Goal: Task Accomplishment & Management: Complete application form

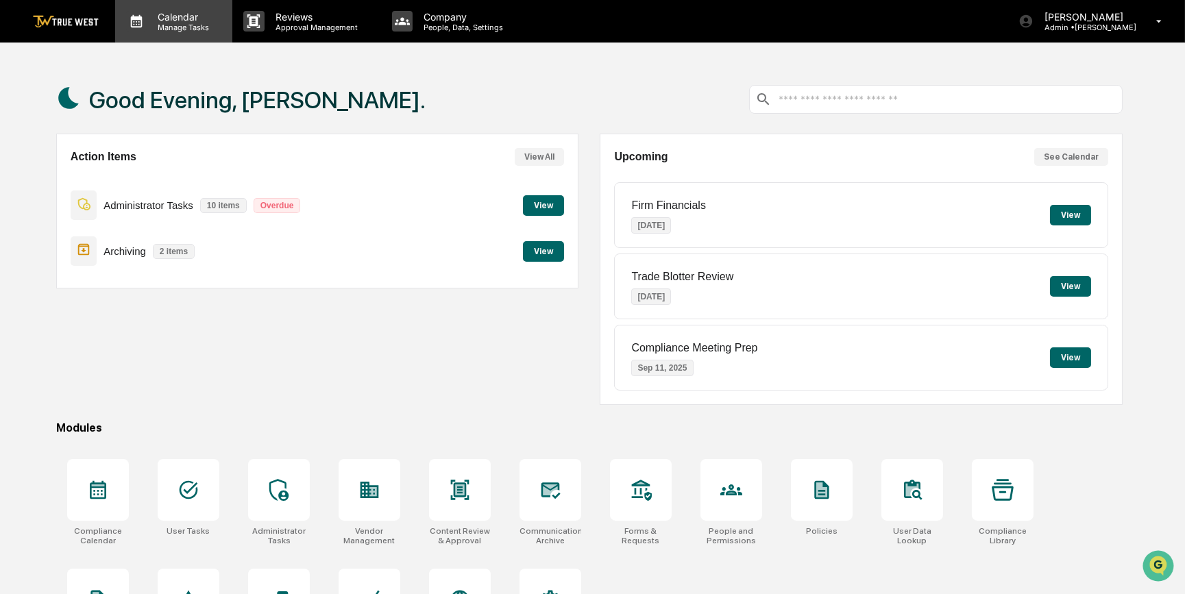
click at [186, 32] on div "Calendar Manage Tasks" at bounding box center [173, 21] width 117 height 42
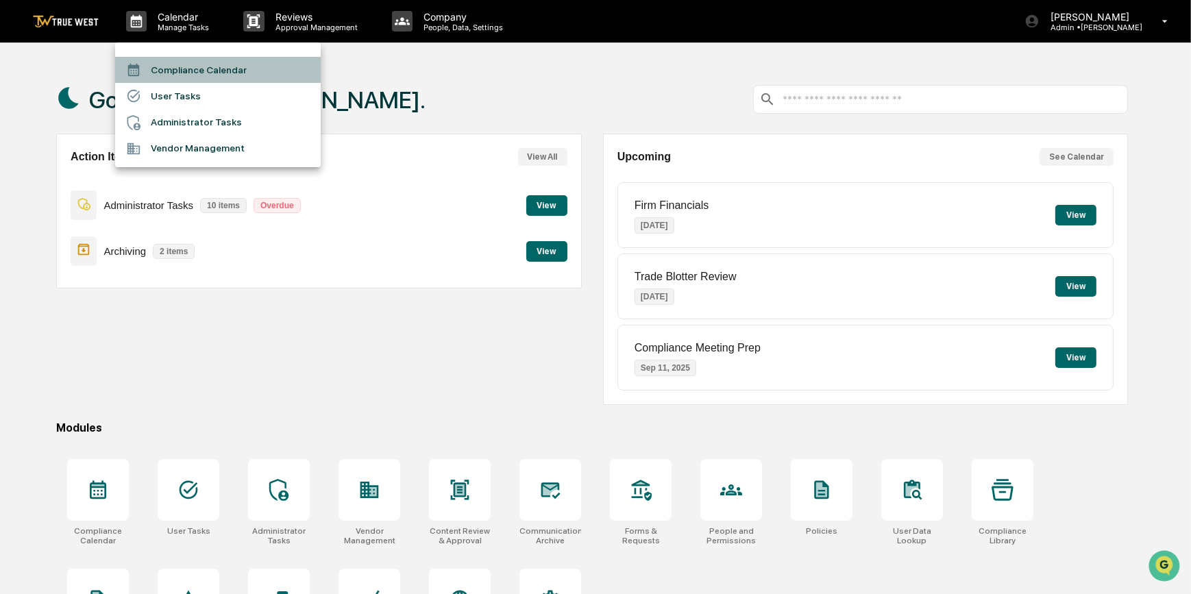
click at [192, 70] on li "Compliance Calendar" at bounding box center [218, 70] width 206 height 26
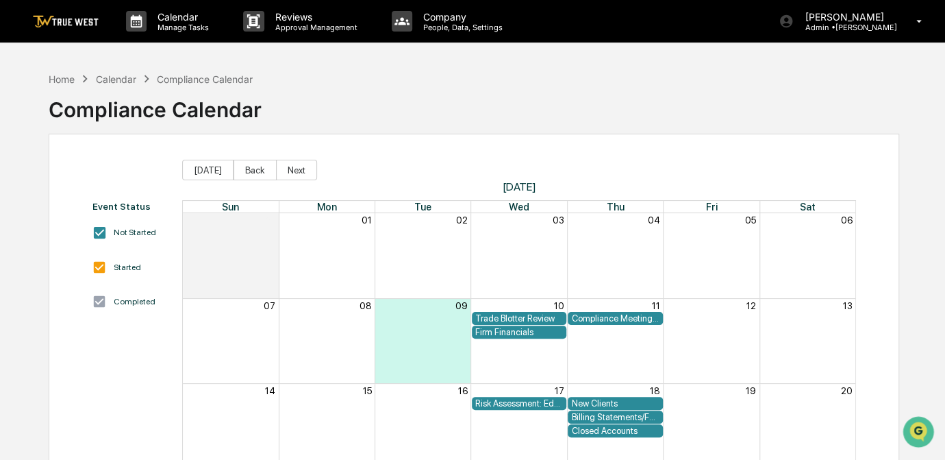
click at [504, 334] on div "Firm Financials" at bounding box center [519, 332] width 88 height 10
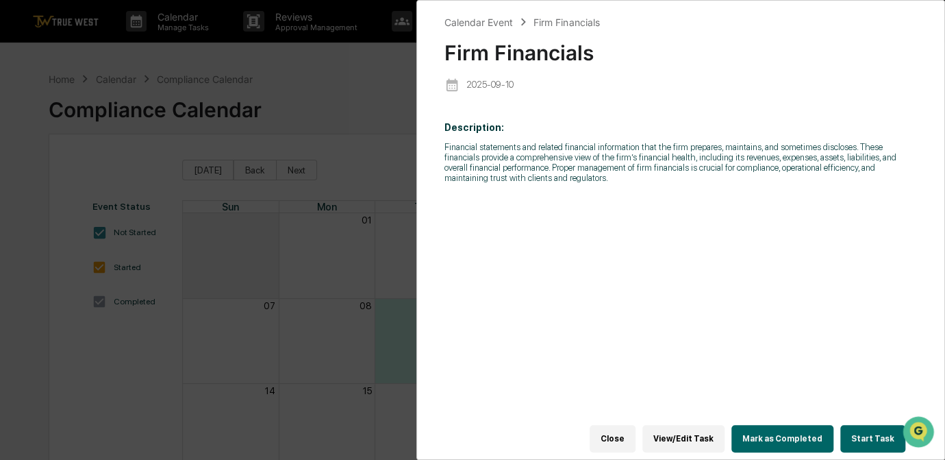
click at [867, 434] on button "Start Task" at bounding box center [873, 438] width 65 height 27
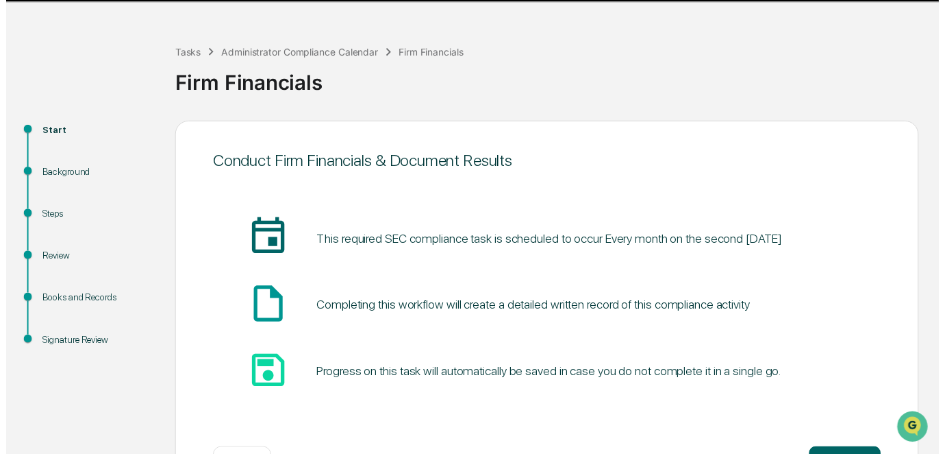
scroll to position [92, 0]
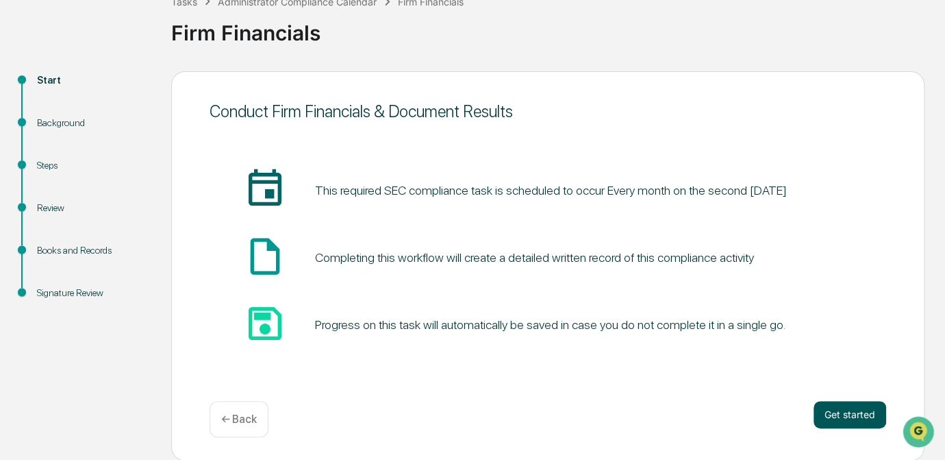
click at [845, 419] on button "Get started" at bounding box center [850, 414] width 73 height 27
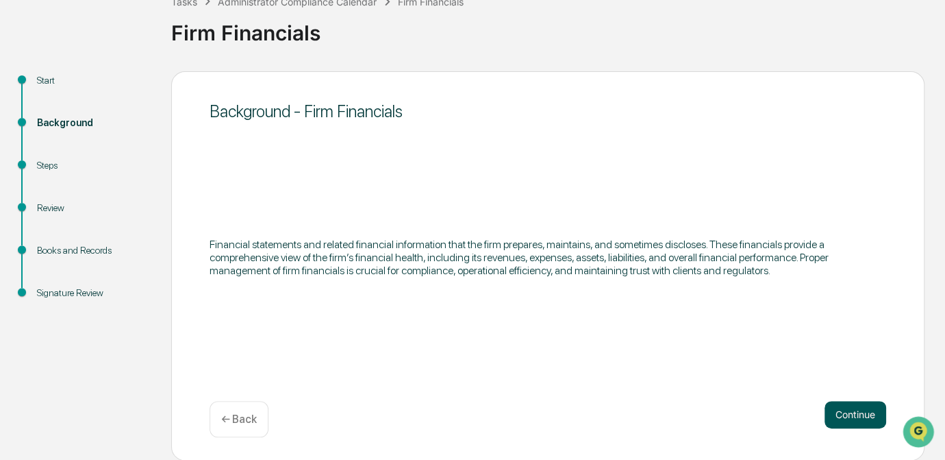
click at [852, 414] on button "Continue" at bounding box center [856, 414] width 62 height 27
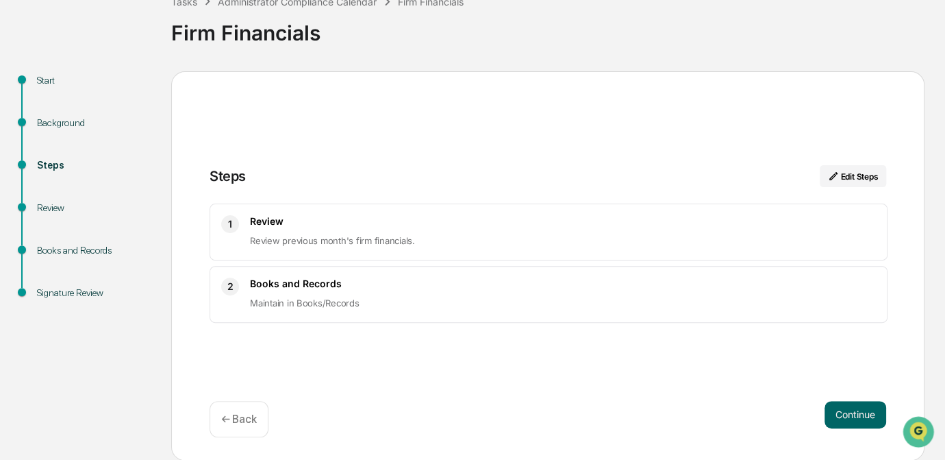
click at [852, 414] on button "Continue" at bounding box center [856, 414] width 62 height 27
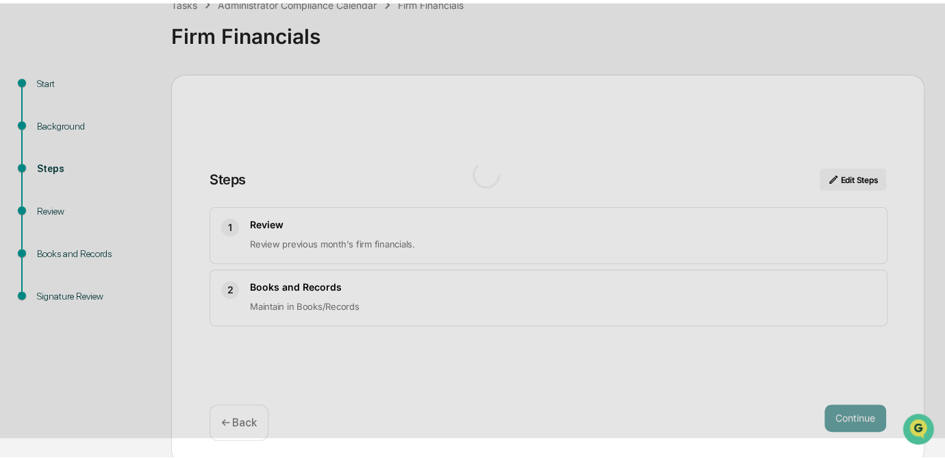
scroll to position [16, 0]
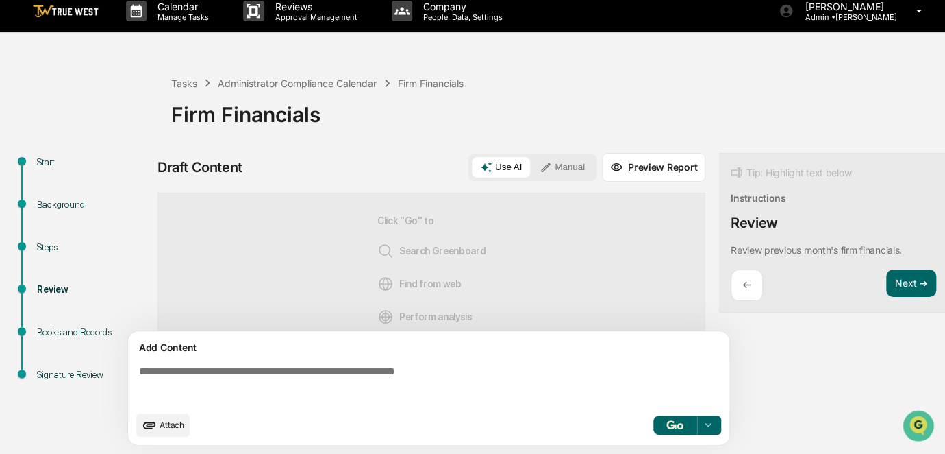
click at [288, 371] on textarea at bounding box center [432, 384] width 596 height 49
paste textarea "**********"
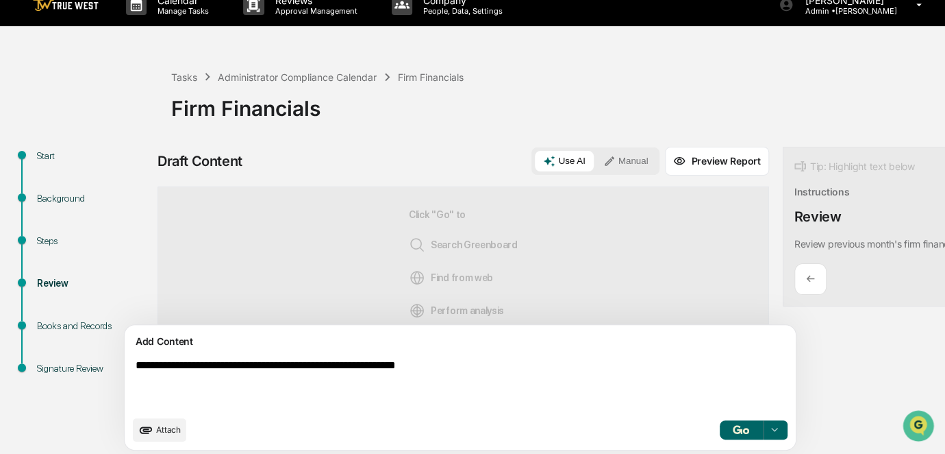
type textarea "**********"
click at [595, 164] on button "Manual" at bounding box center [626, 161] width 62 height 21
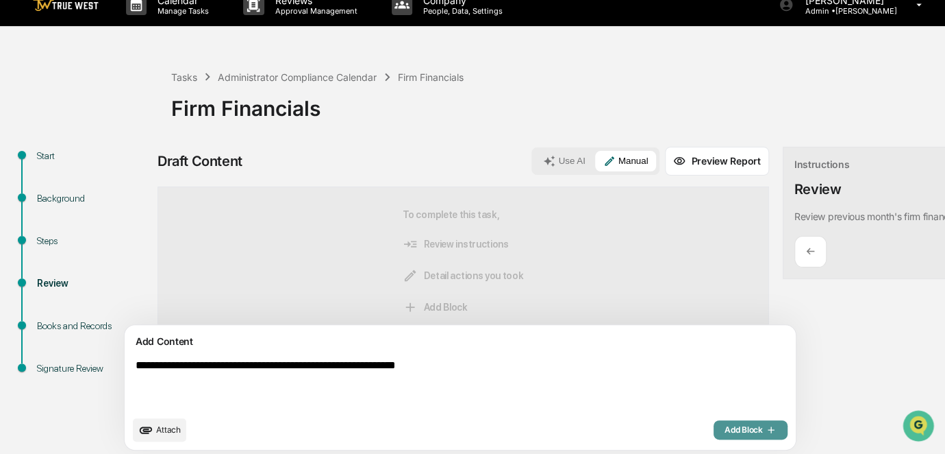
click at [725, 435] on span "Add Block" at bounding box center [751, 429] width 52 height 11
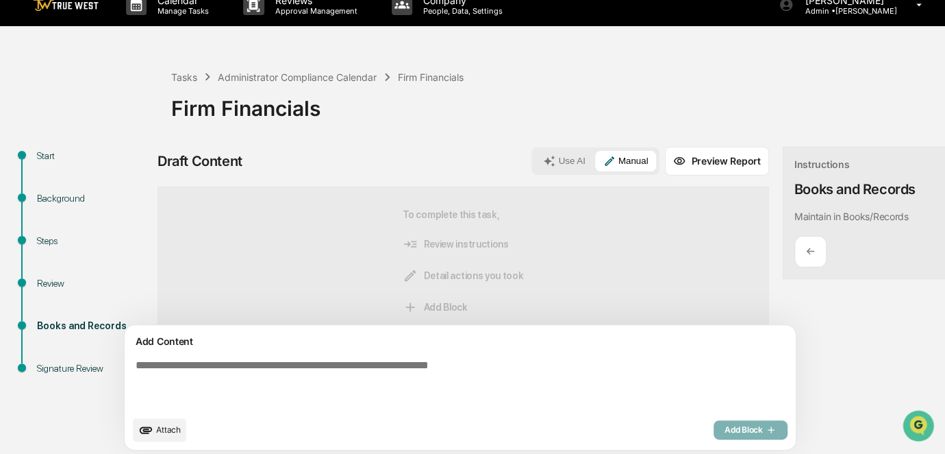
click at [230, 371] on textarea at bounding box center [428, 384] width 597 height 60
paste textarea "**********"
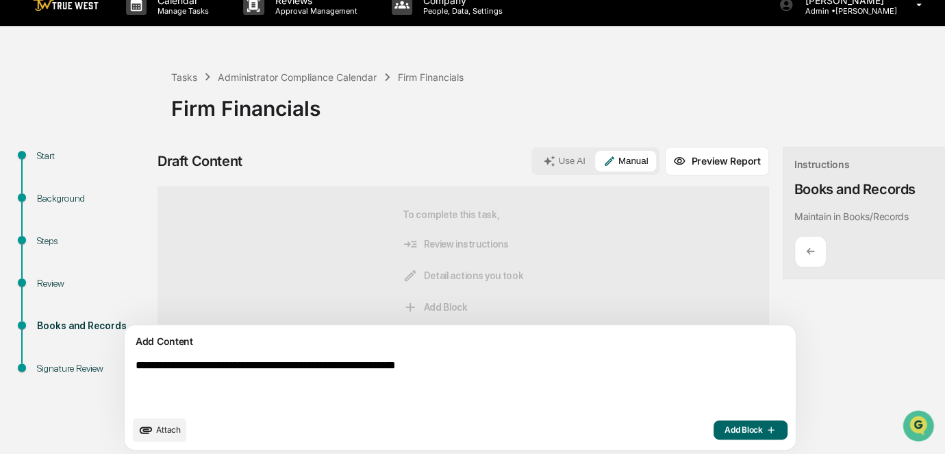
type textarea "**********"
click at [725, 435] on span "Add Block" at bounding box center [751, 429] width 52 height 11
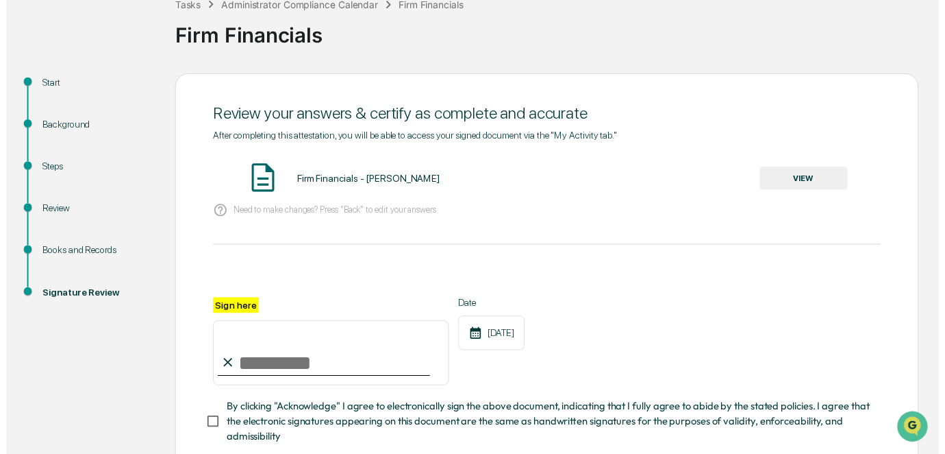
scroll to position [177, 0]
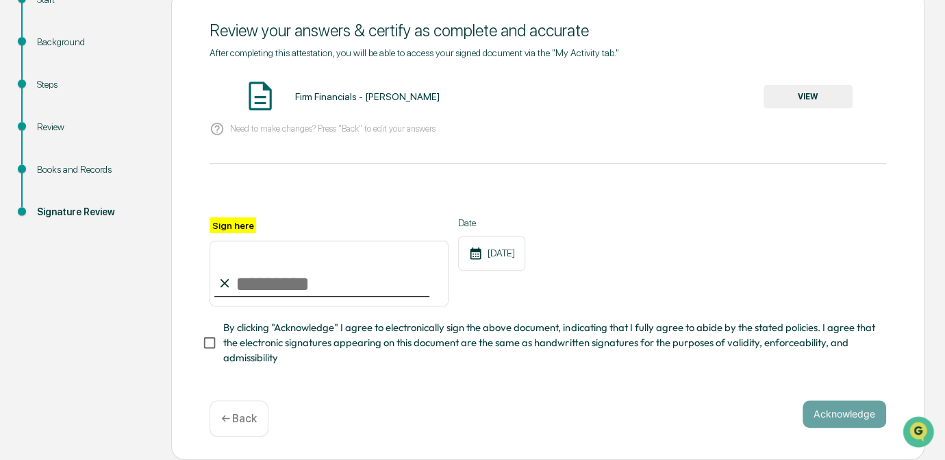
click at [284, 278] on input "Sign here" at bounding box center [329, 273] width 239 height 66
type input "*********"
click at [817, 92] on button "VIEW" at bounding box center [808, 96] width 89 height 23
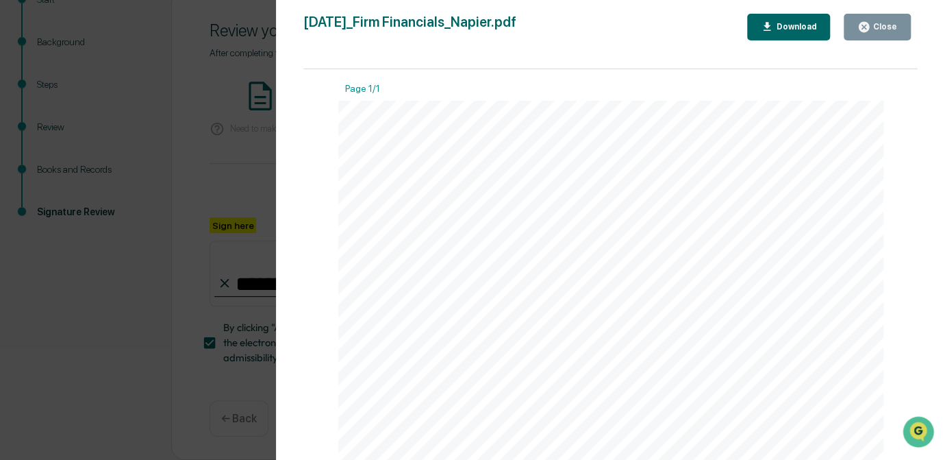
click at [213, 192] on div "Version History [DATE] 10:42 PM [PERSON_NAME] [DATE]_Firm Financials_Napier.pdf…" at bounding box center [472, 230] width 945 height 460
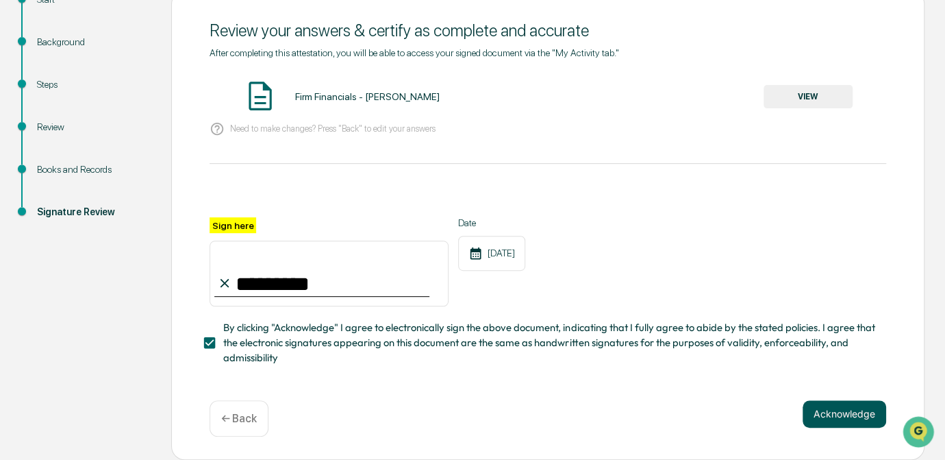
click at [838, 417] on button "Acknowledge" at bounding box center [845, 413] width 84 height 27
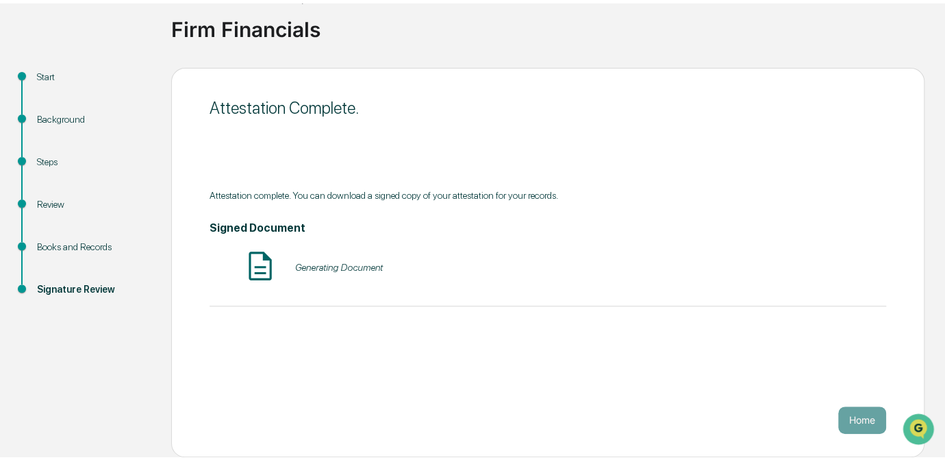
scroll to position [92, 0]
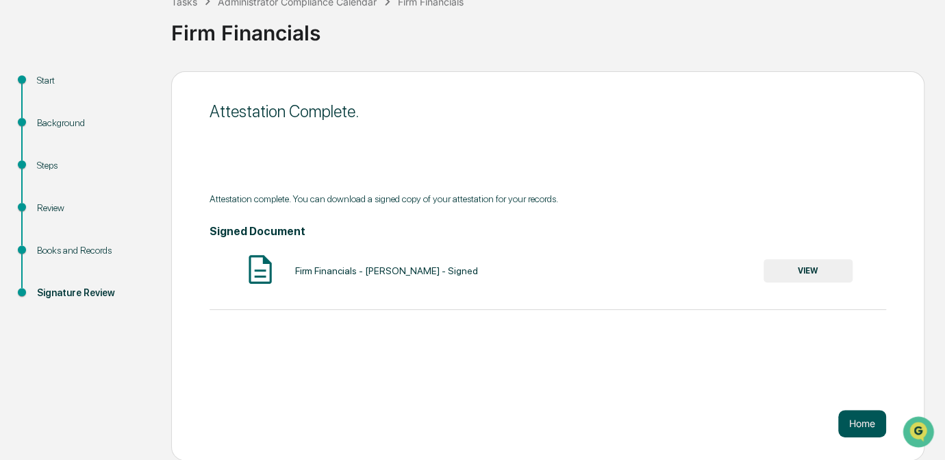
click at [865, 425] on button "Home" at bounding box center [863, 423] width 48 height 27
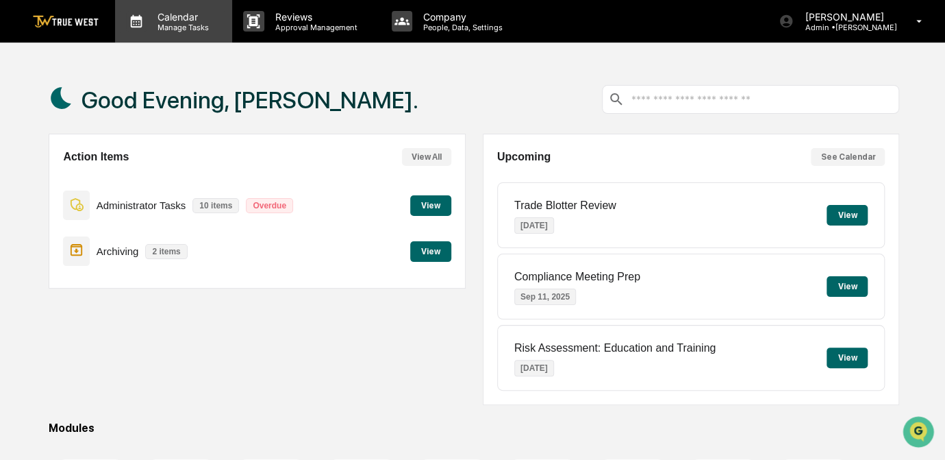
click at [168, 26] on p "Manage Tasks" at bounding box center [181, 28] width 69 height 10
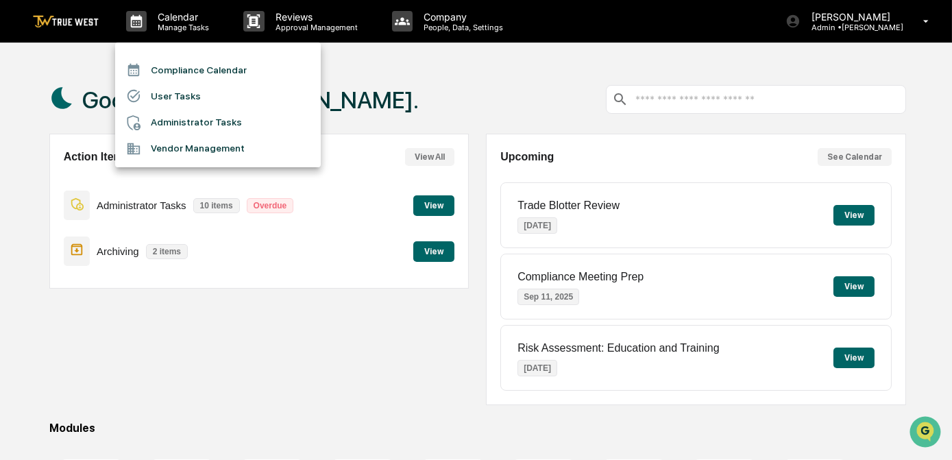
click at [170, 64] on li "Compliance Calendar" at bounding box center [218, 70] width 206 height 26
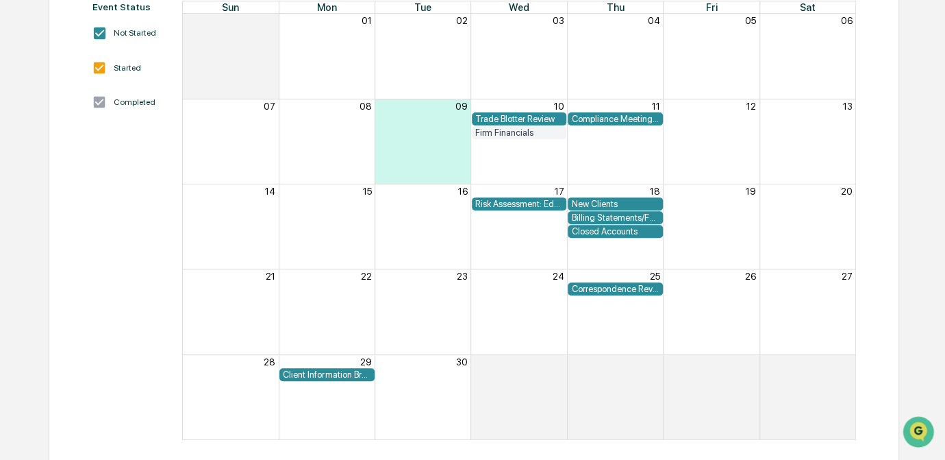
scroll to position [205, 0]
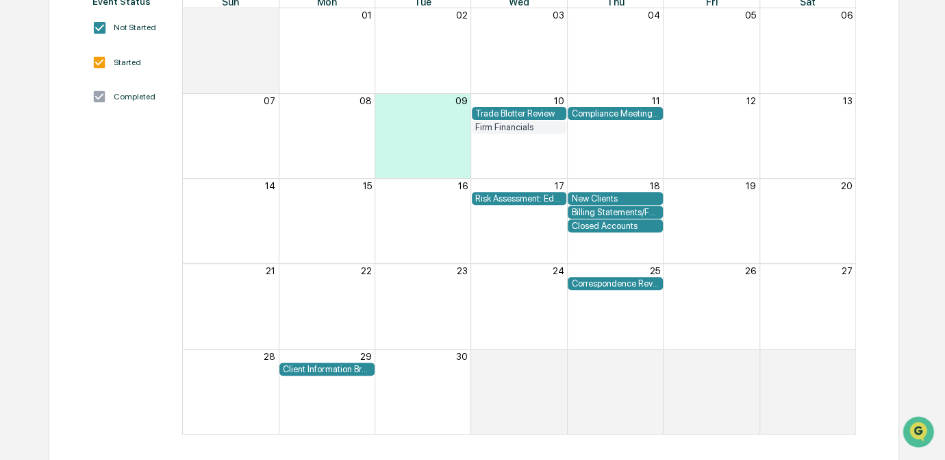
click at [350, 368] on div "Client Information Breach" at bounding box center [327, 369] width 88 height 10
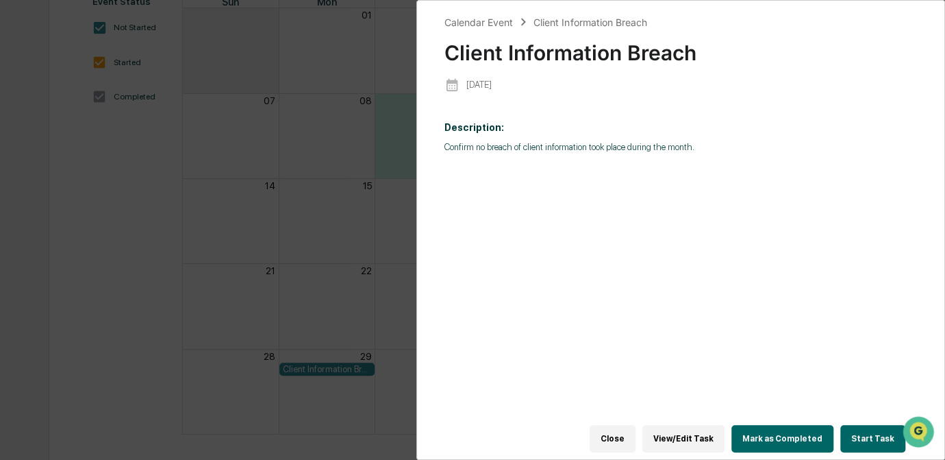
click at [880, 438] on button "Start Task" at bounding box center [873, 438] width 65 height 27
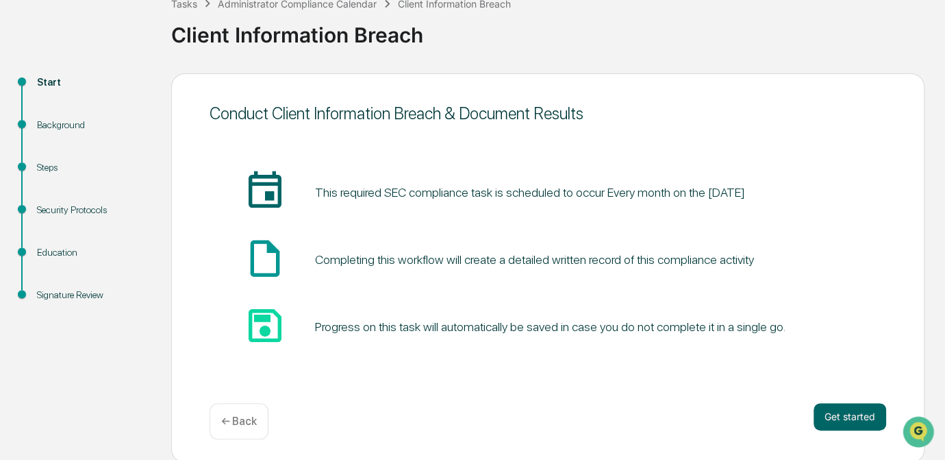
scroll to position [92, 0]
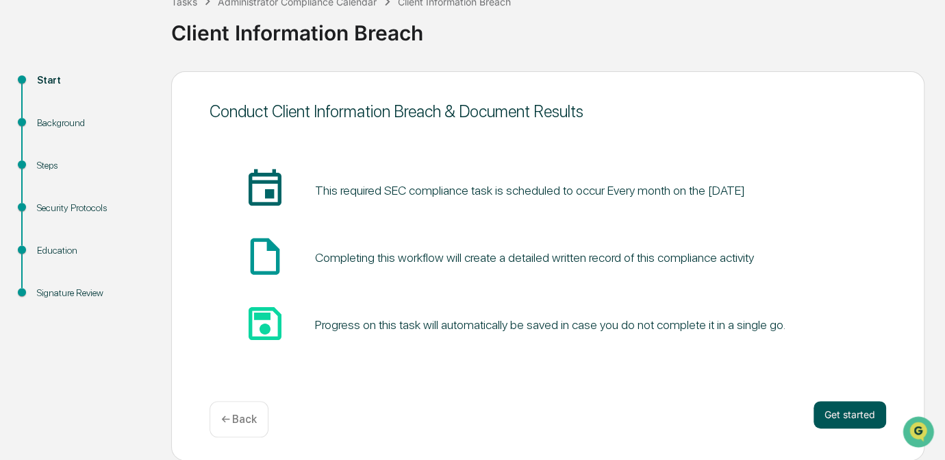
click at [852, 417] on button "Get started" at bounding box center [850, 414] width 73 height 27
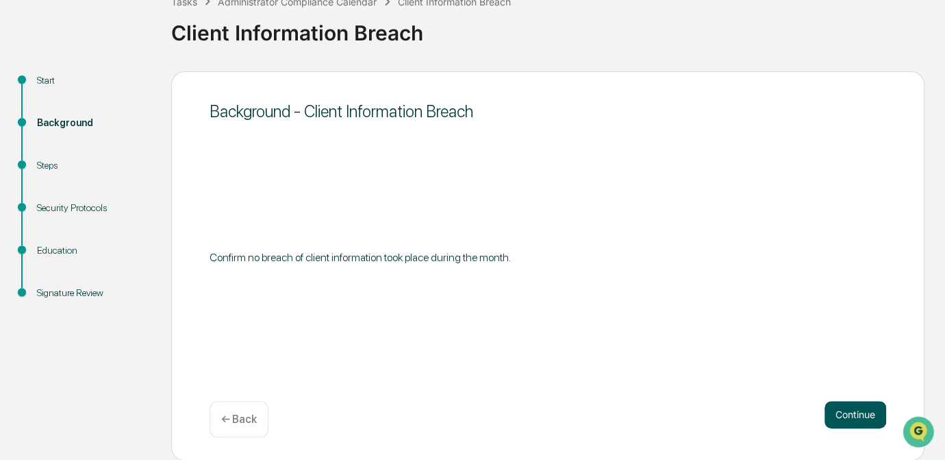
click at [853, 419] on button "Continue" at bounding box center [856, 414] width 62 height 27
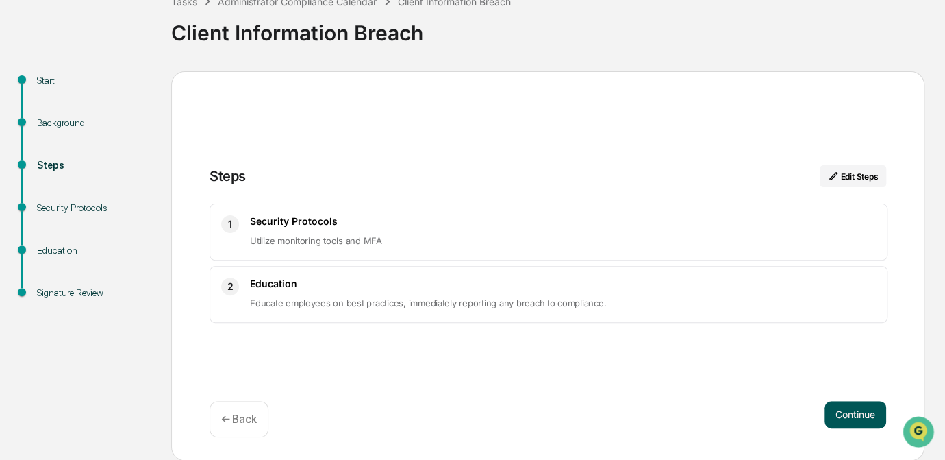
click at [850, 413] on button "Continue" at bounding box center [856, 414] width 62 height 27
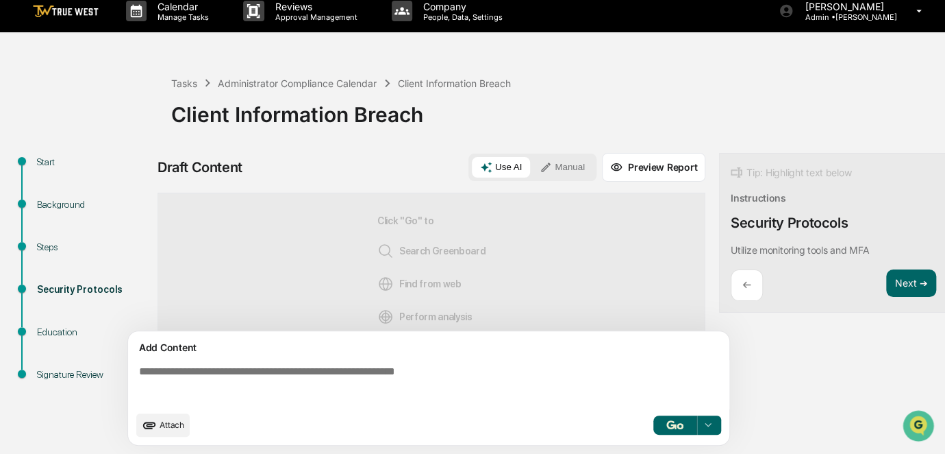
click at [175, 375] on textarea at bounding box center [432, 384] width 596 height 49
paste textarea "**********"
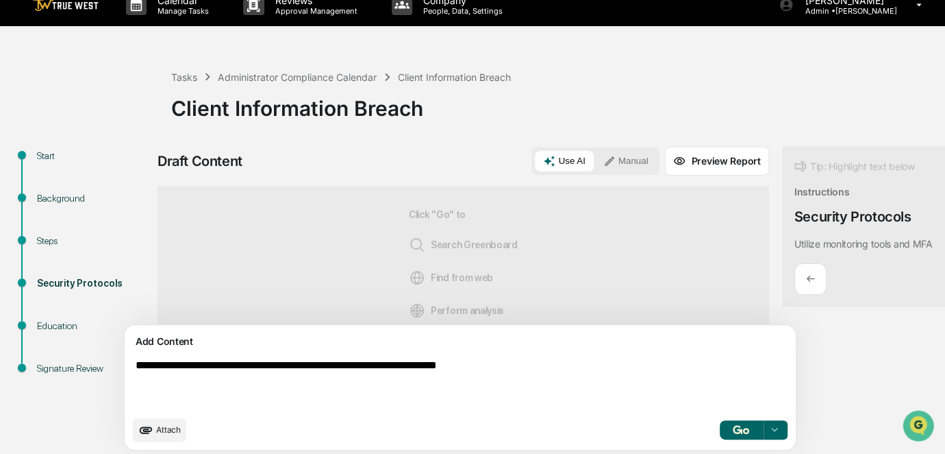
click at [541, 375] on textarea "**********" at bounding box center [428, 384] width 597 height 60
drag, startPoint x: 163, startPoint y: 373, endPoint x: 124, endPoint y: 371, distance: 39.1
click at [124, 371] on div "**********" at bounding box center [473, 303] width 932 height 312
drag, startPoint x: 497, startPoint y: 371, endPoint x: 419, endPoint y: 372, distance: 78.1
click at [419, 372] on textarea "**********" at bounding box center [428, 384] width 597 height 60
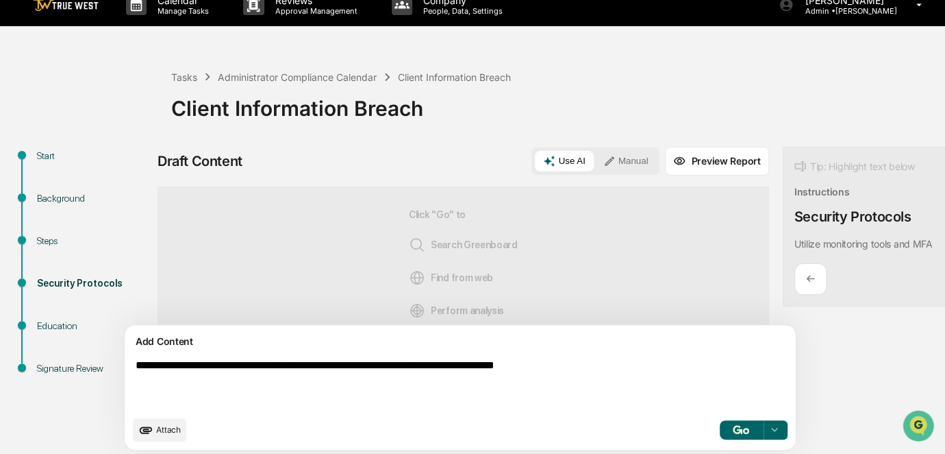
drag, startPoint x: 643, startPoint y: 372, endPoint x: 131, endPoint y: 360, distance: 511.9
click at [131, 360] on div "**********" at bounding box center [460, 387] width 671 height 125
type textarea "**********"
click at [595, 164] on button "Manual" at bounding box center [626, 161] width 62 height 21
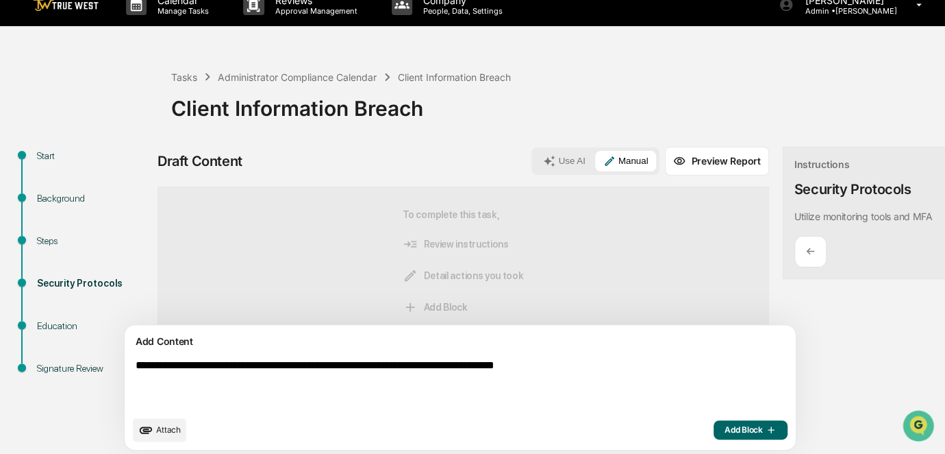
click at [725, 435] on span "Add Block" at bounding box center [751, 429] width 52 height 11
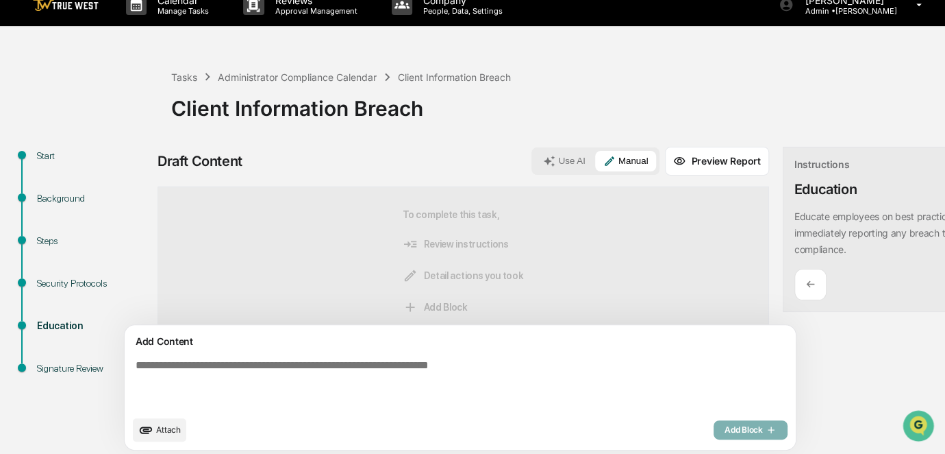
click at [297, 375] on textarea at bounding box center [428, 384] width 597 height 60
paste textarea "**********"
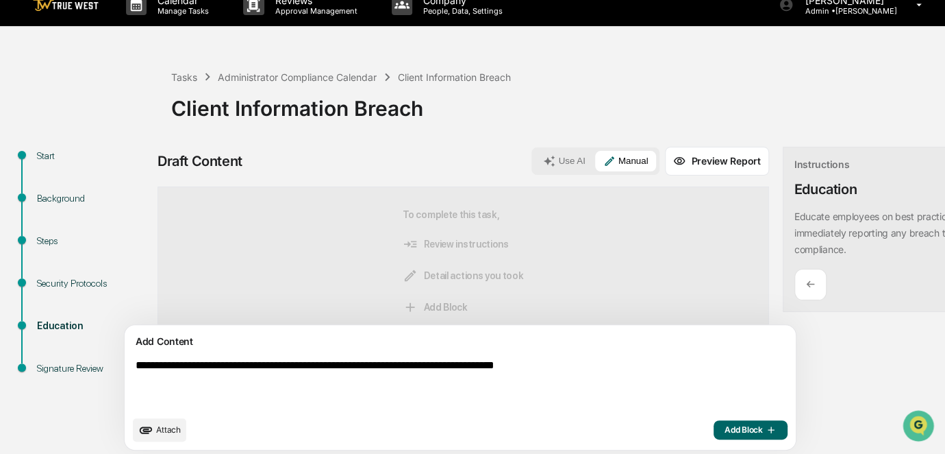
type textarea "**********"
click at [725, 435] on span "Add Block" at bounding box center [751, 429] width 52 height 11
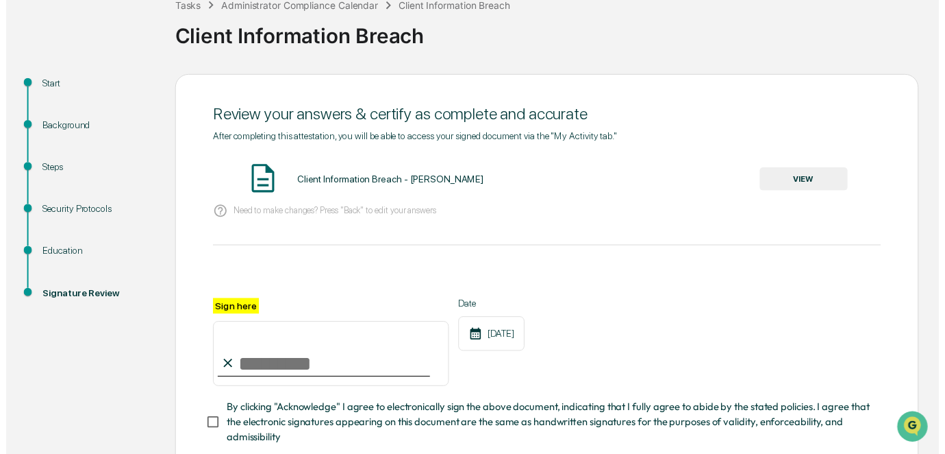
scroll to position [177, 0]
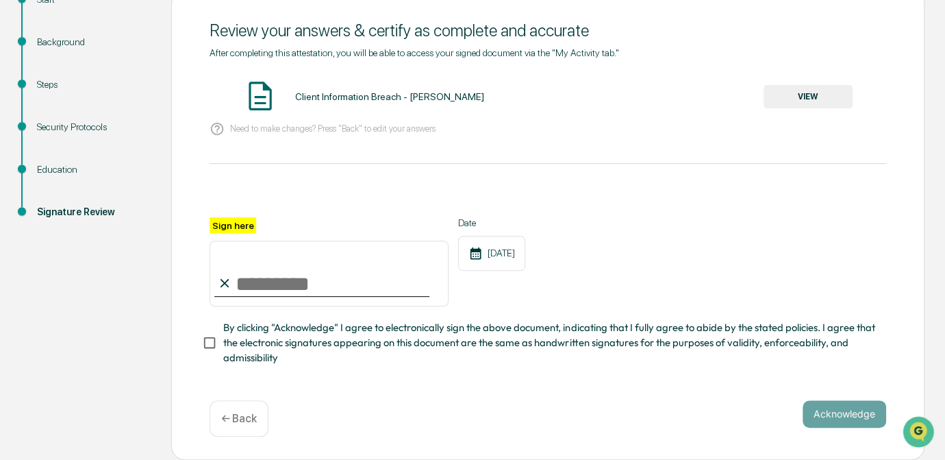
click at [250, 279] on input "Sign here" at bounding box center [329, 273] width 239 height 66
type input "*********"
click at [809, 92] on button "VIEW" at bounding box center [808, 96] width 89 height 23
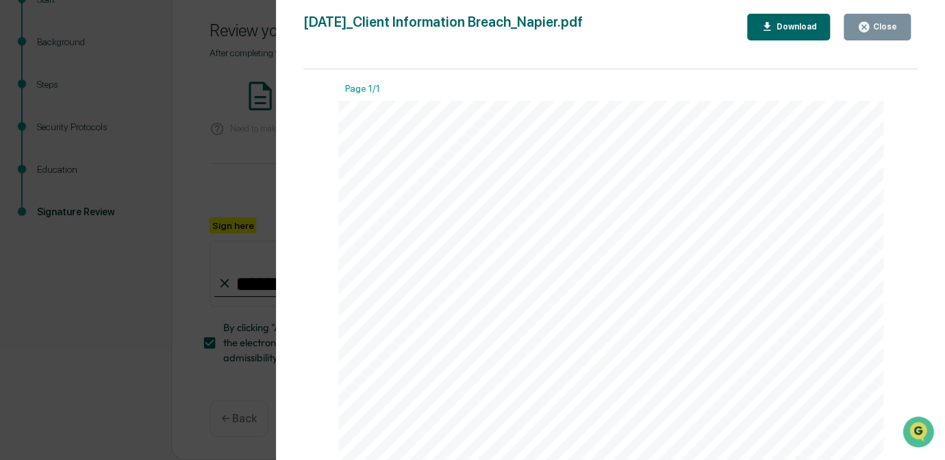
click at [209, 182] on div "Version History [DATE] 10:44 PM [PERSON_NAME] [DATE]_Client Information Breach_…" at bounding box center [472, 230] width 945 height 460
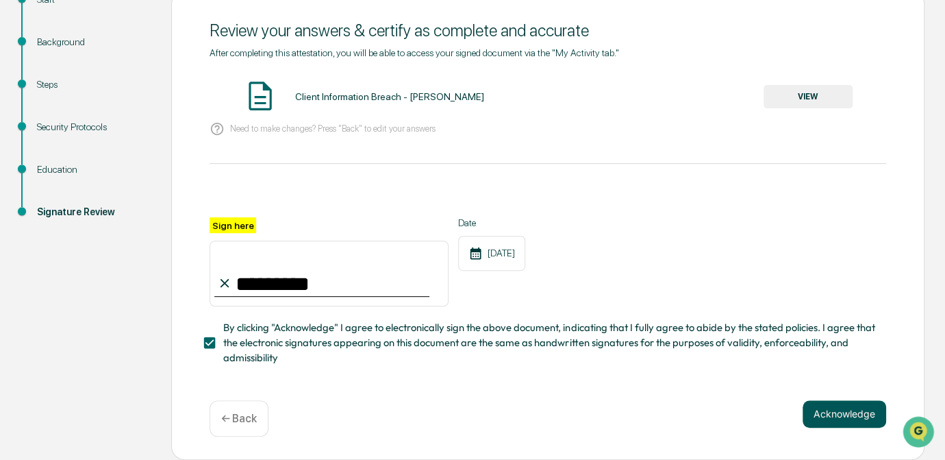
click at [852, 417] on button "Acknowledge" at bounding box center [845, 413] width 84 height 27
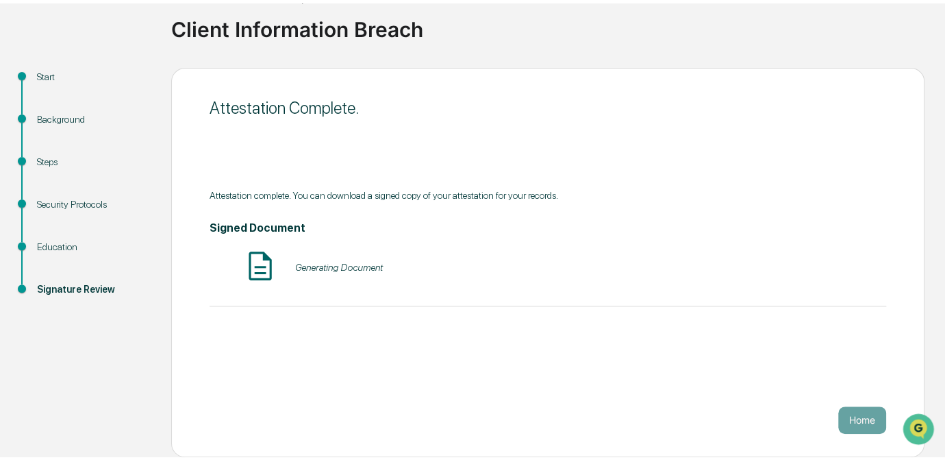
scroll to position [92, 0]
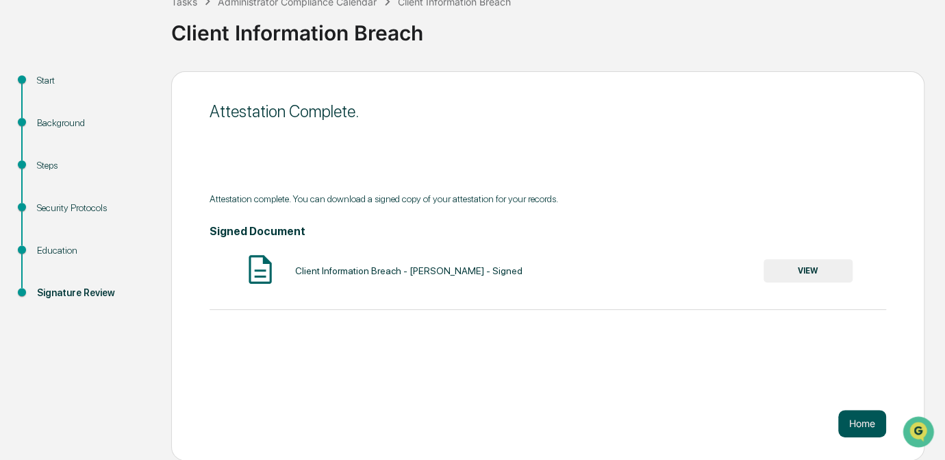
click at [858, 421] on button "Home" at bounding box center [863, 423] width 48 height 27
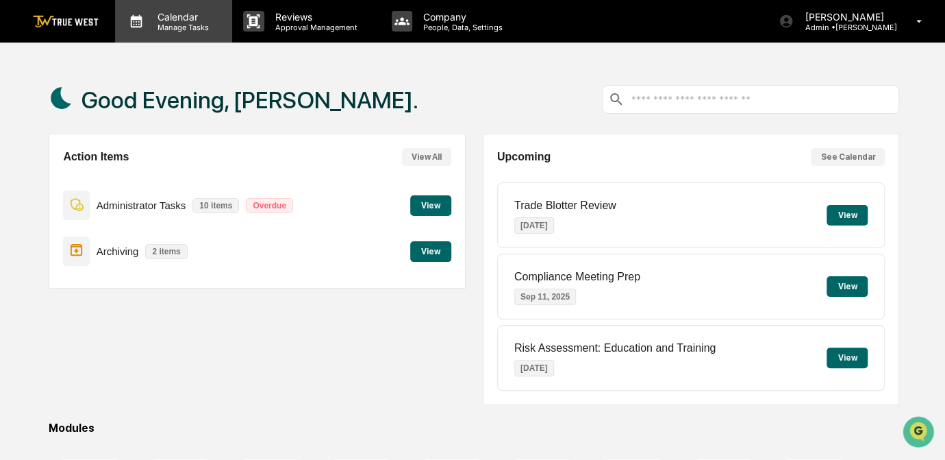
click at [186, 24] on p "Manage Tasks" at bounding box center [181, 28] width 69 height 10
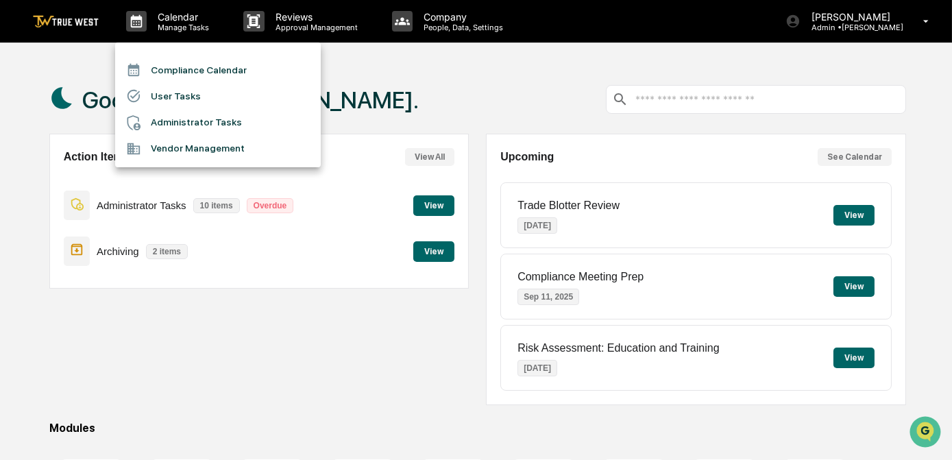
click at [184, 77] on li "Compliance Calendar" at bounding box center [218, 70] width 206 height 26
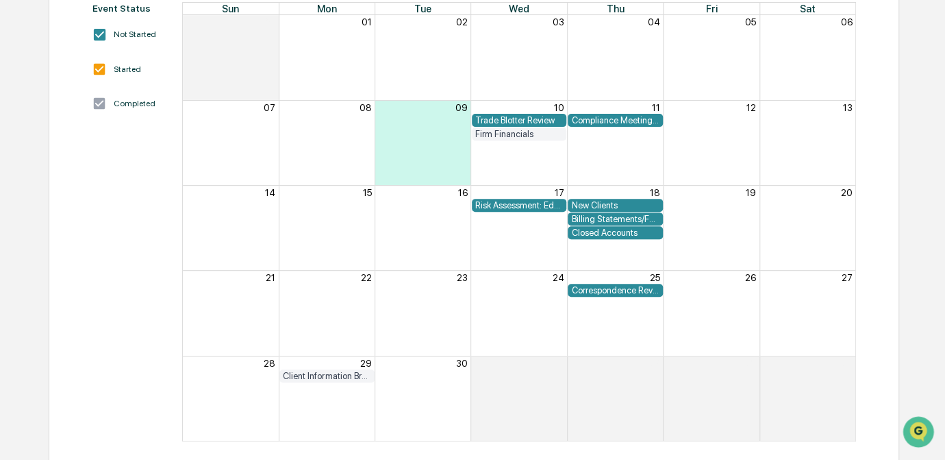
scroll to position [205, 0]
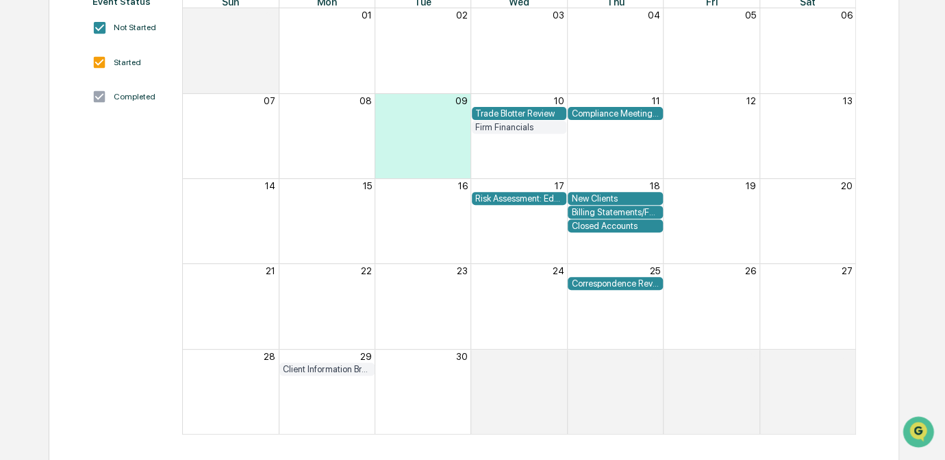
click at [634, 110] on div "Compliance Meeting Prep" at bounding box center [615, 113] width 88 height 10
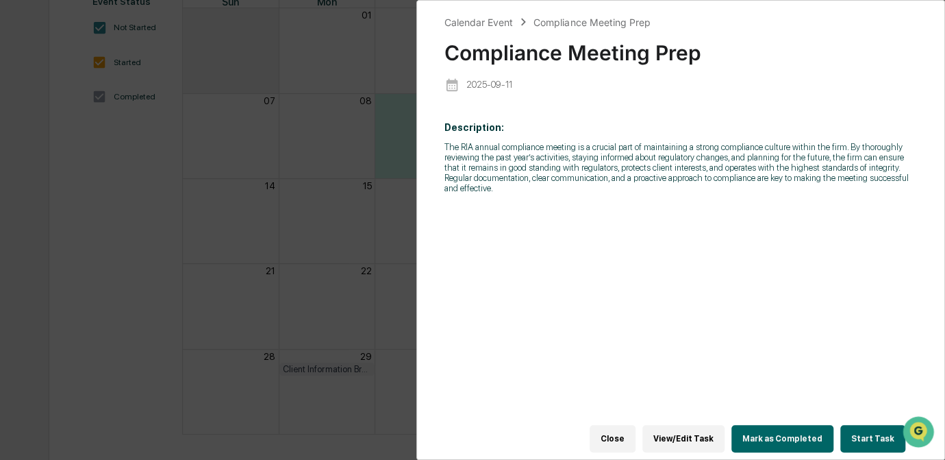
click at [867, 438] on button "Start Task" at bounding box center [873, 438] width 65 height 27
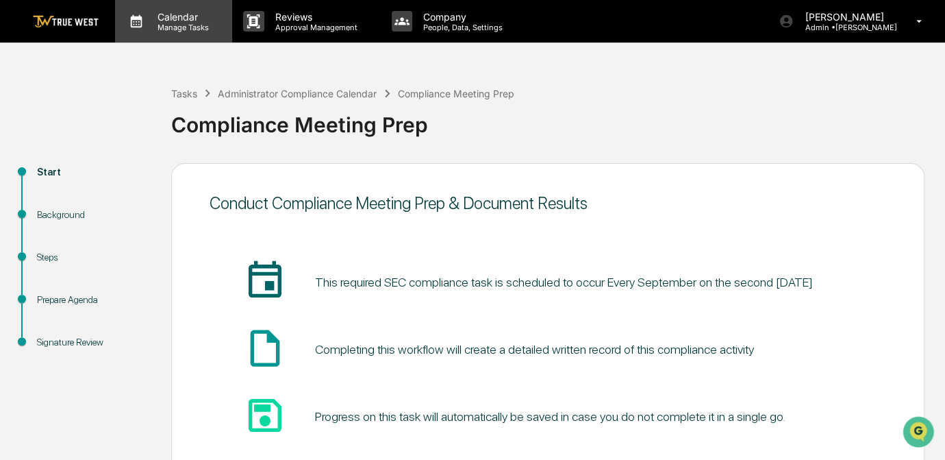
click at [154, 26] on p "Manage Tasks" at bounding box center [181, 28] width 69 height 10
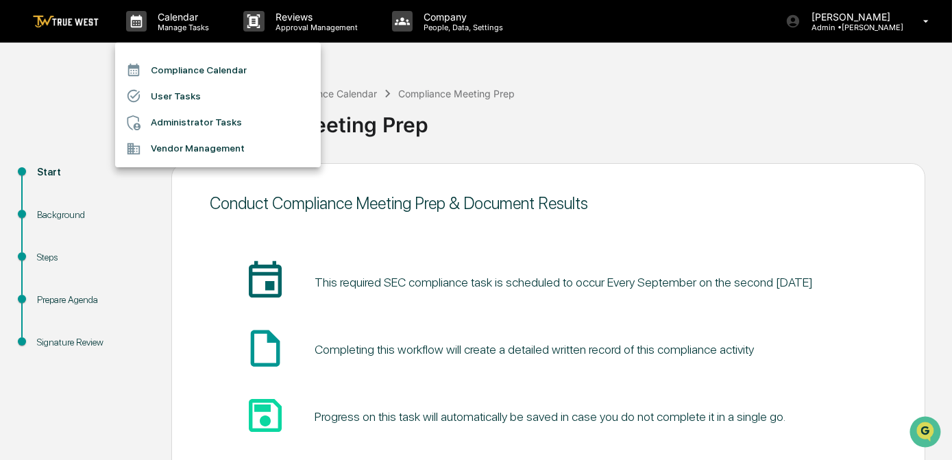
click at [192, 70] on li "Compliance Calendar" at bounding box center [218, 70] width 206 height 26
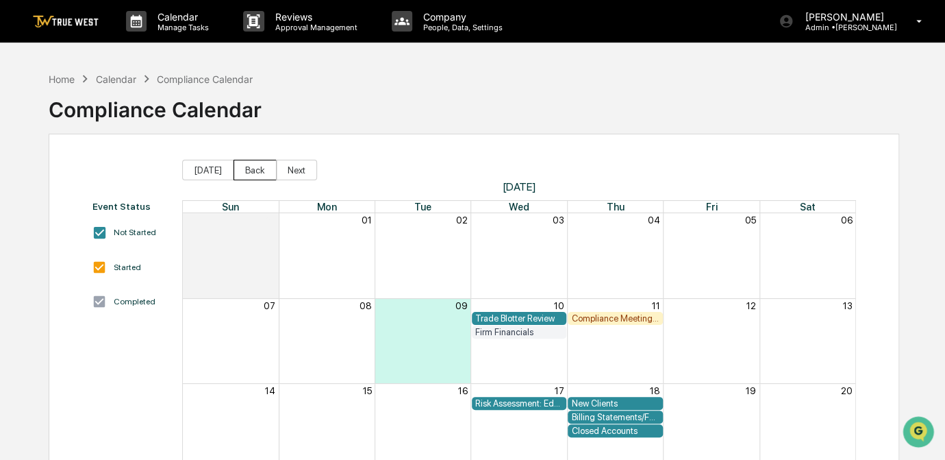
click at [244, 176] on button "Back" at bounding box center [255, 170] width 43 height 21
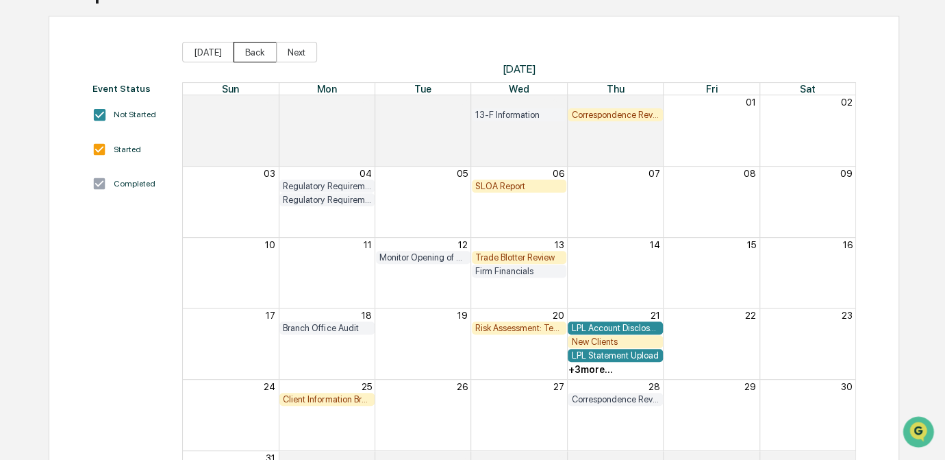
scroll to position [186, 0]
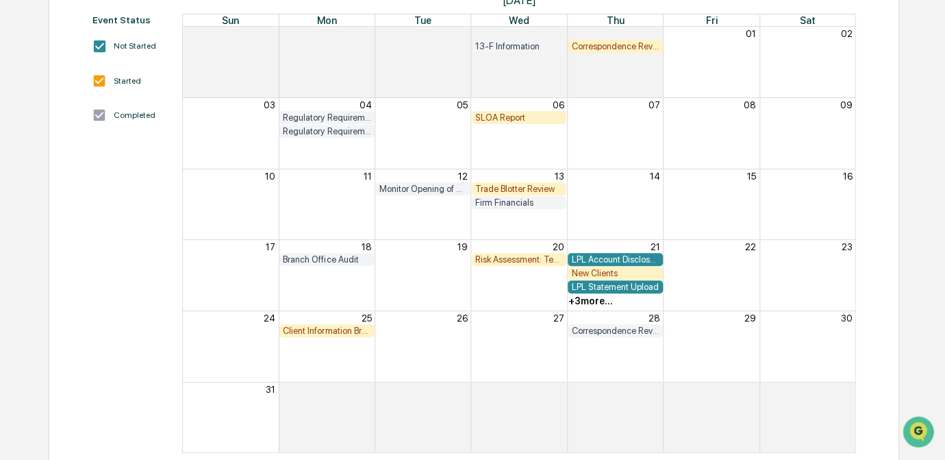
click at [585, 302] on div "+ 3 more..." at bounding box center [590, 300] width 45 height 11
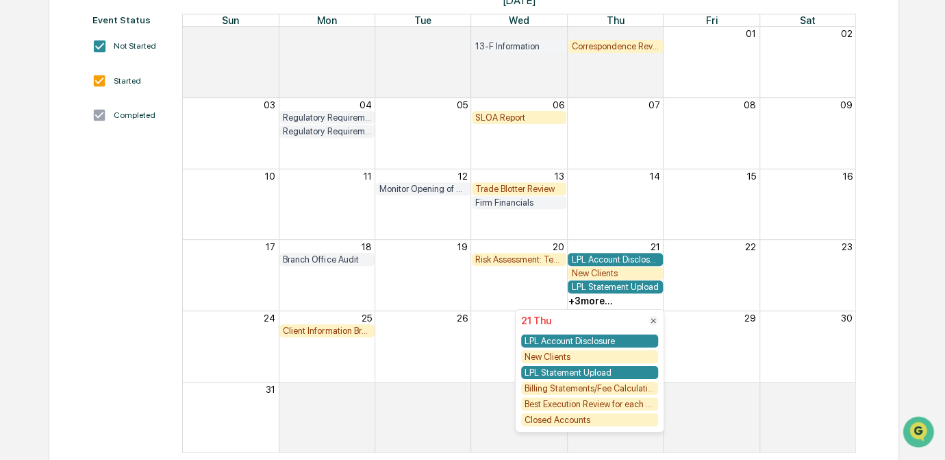
click at [736, 273] on div "New Clients" at bounding box center [519, 274] width 673 height 14
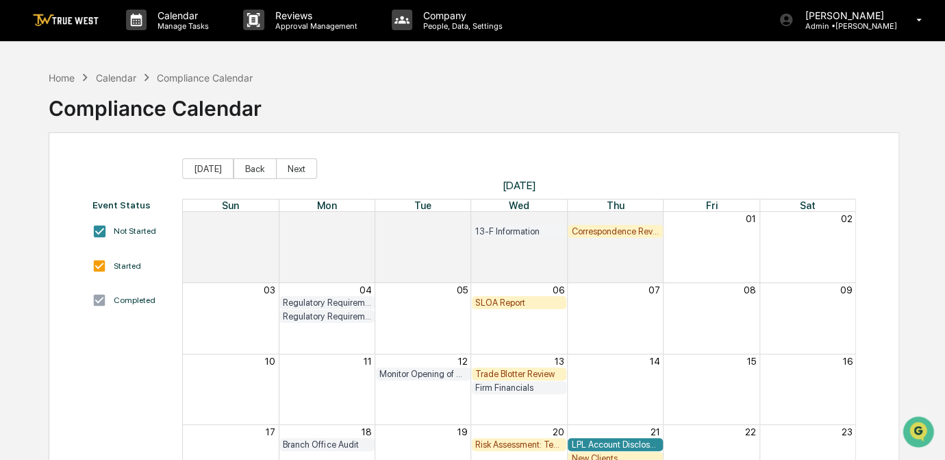
scroll to position [0, 0]
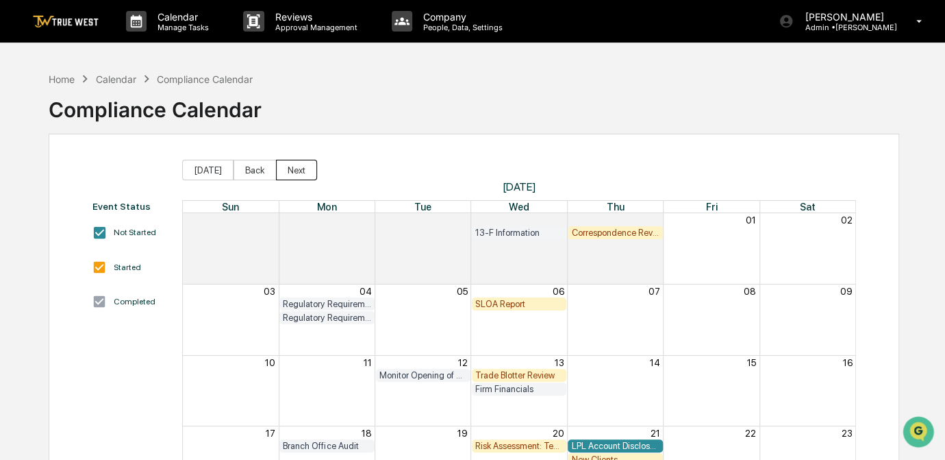
click at [290, 169] on button "Next" at bounding box center [296, 170] width 41 height 21
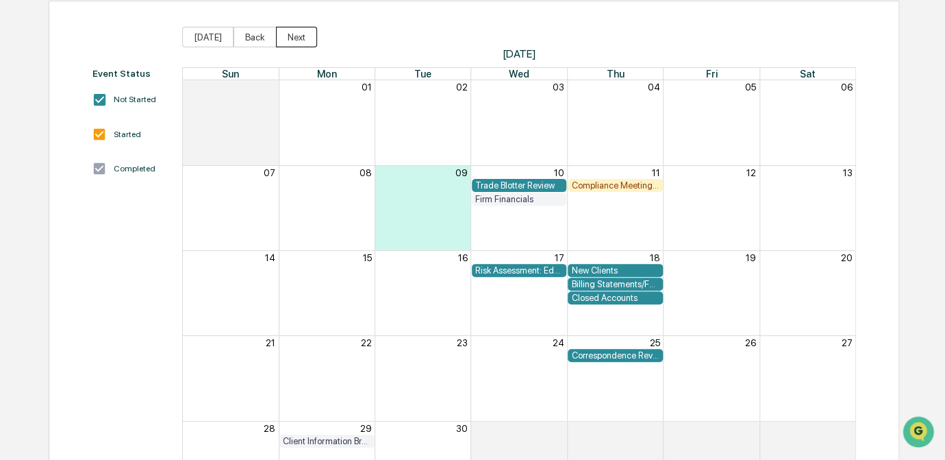
scroll to position [186, 0]
